Goal: Check status

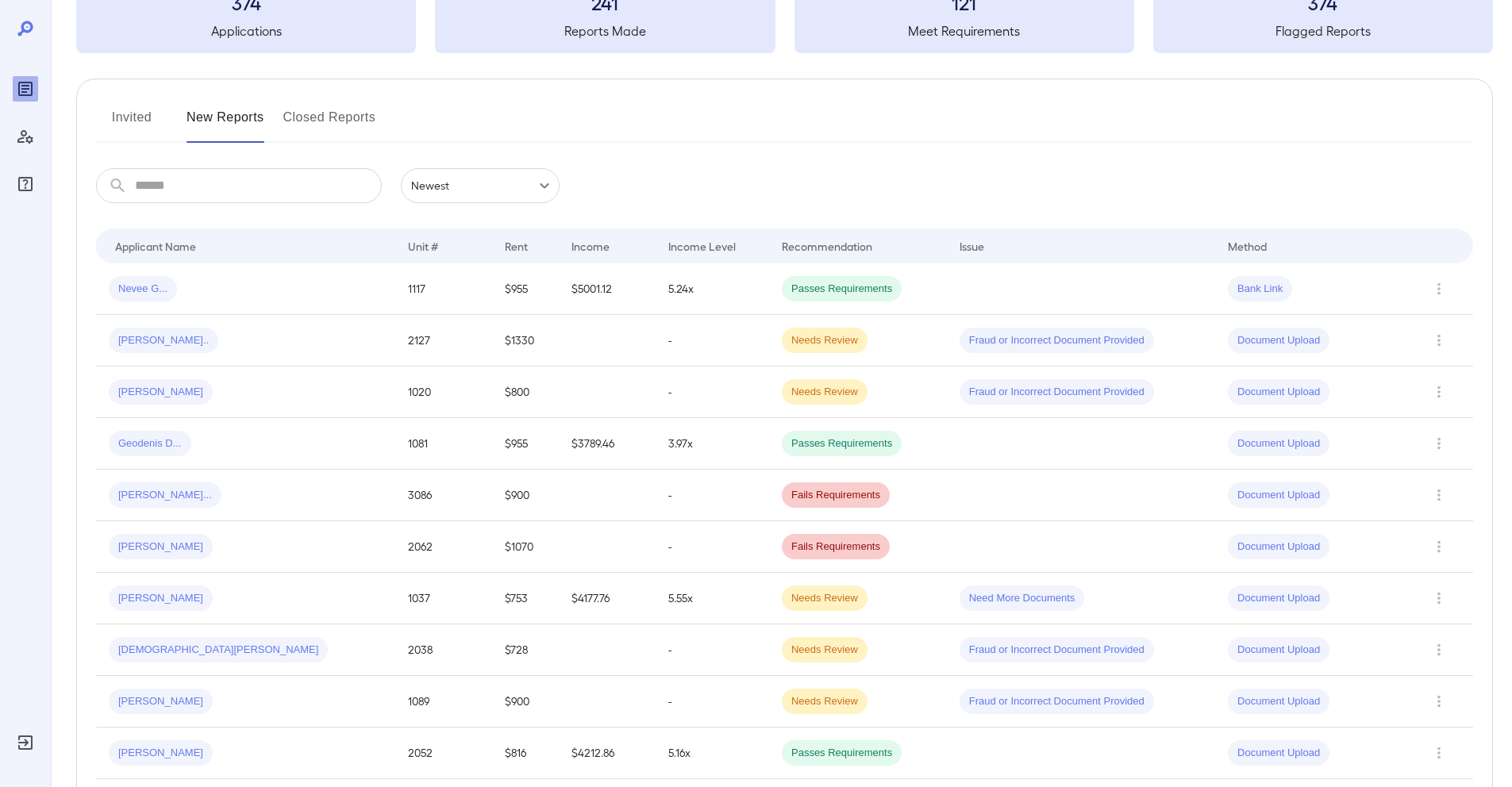
scroll to position [119, 0]
click at [248, 311] on td "Nevee G..." at bounding box center [245, 288] width 299 height 51
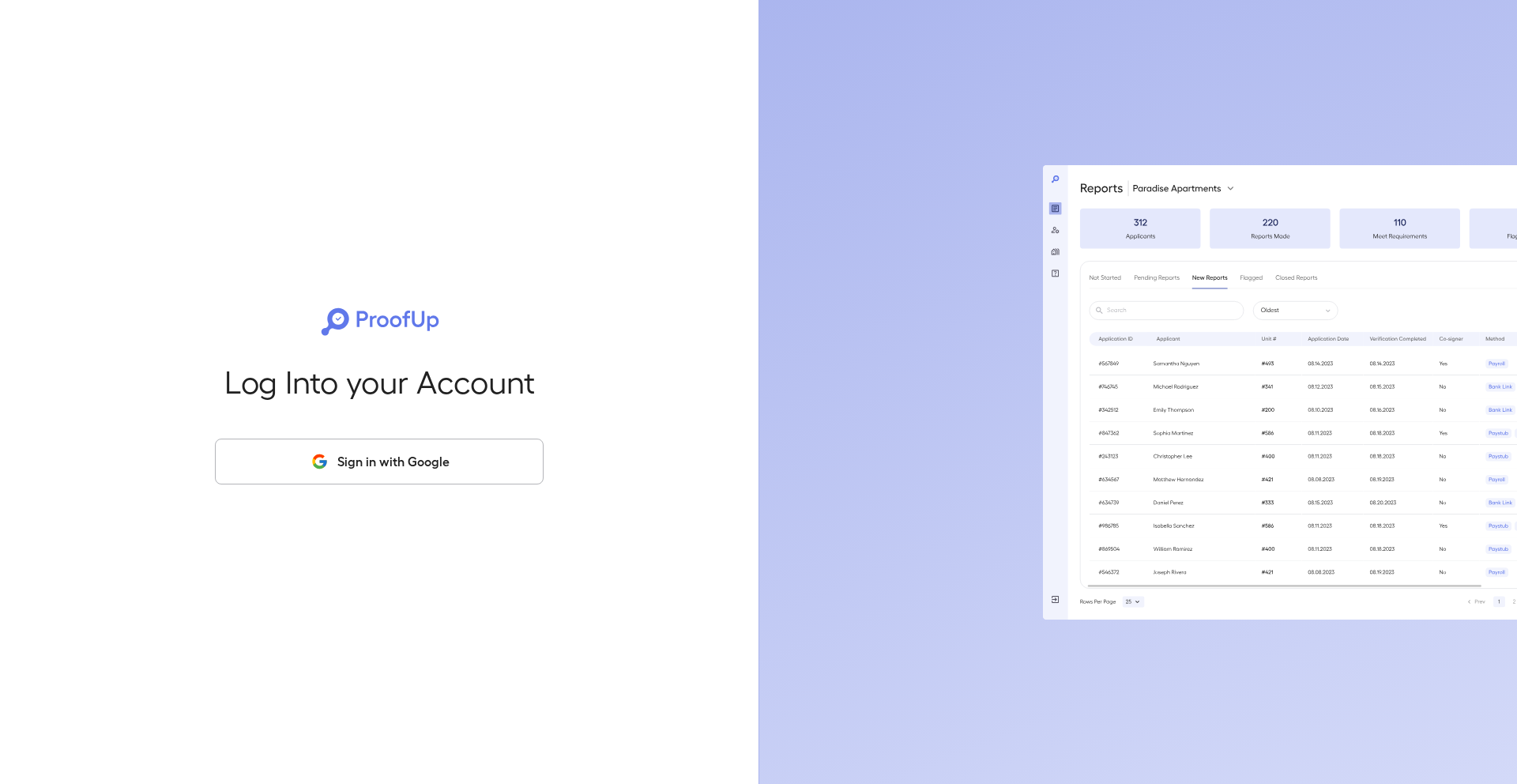
click at [441, 449] on button "Sign in with Google" at bounding box center [379, 461] width 328 height 46
